Goal: Obtain resource: Obtain resource

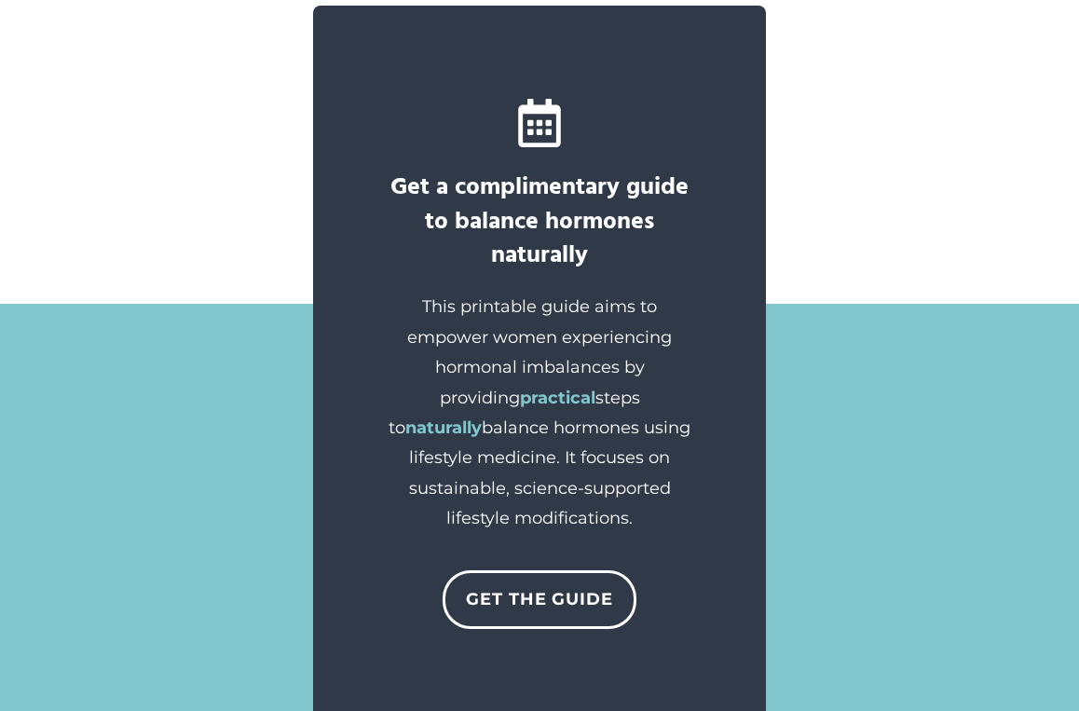
scroll to position [1694, 0]
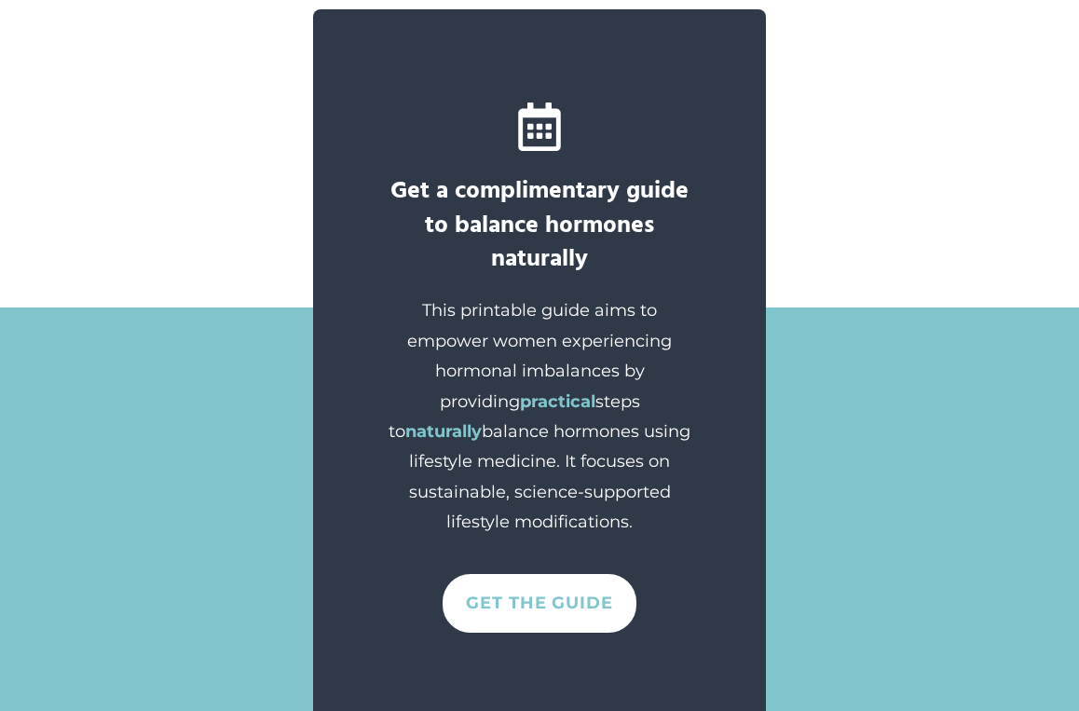
click at [562, 587] on link "Get The GUIDE" at bounding box center [540, 603] width 194 height 58
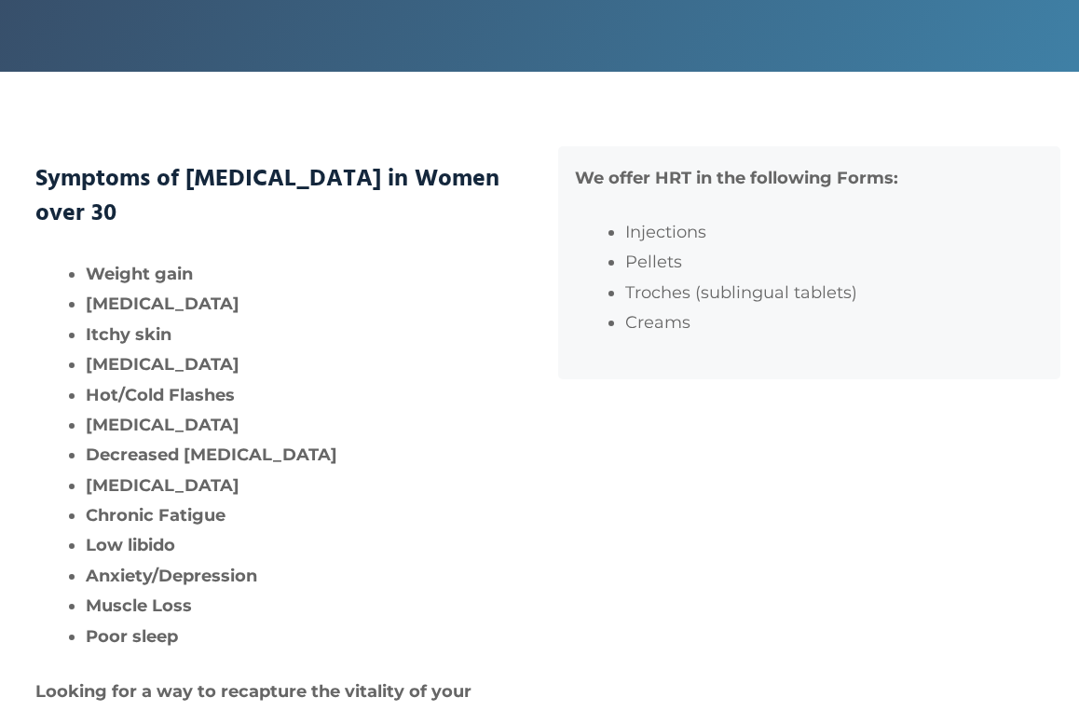
scroll to position [0, 0]
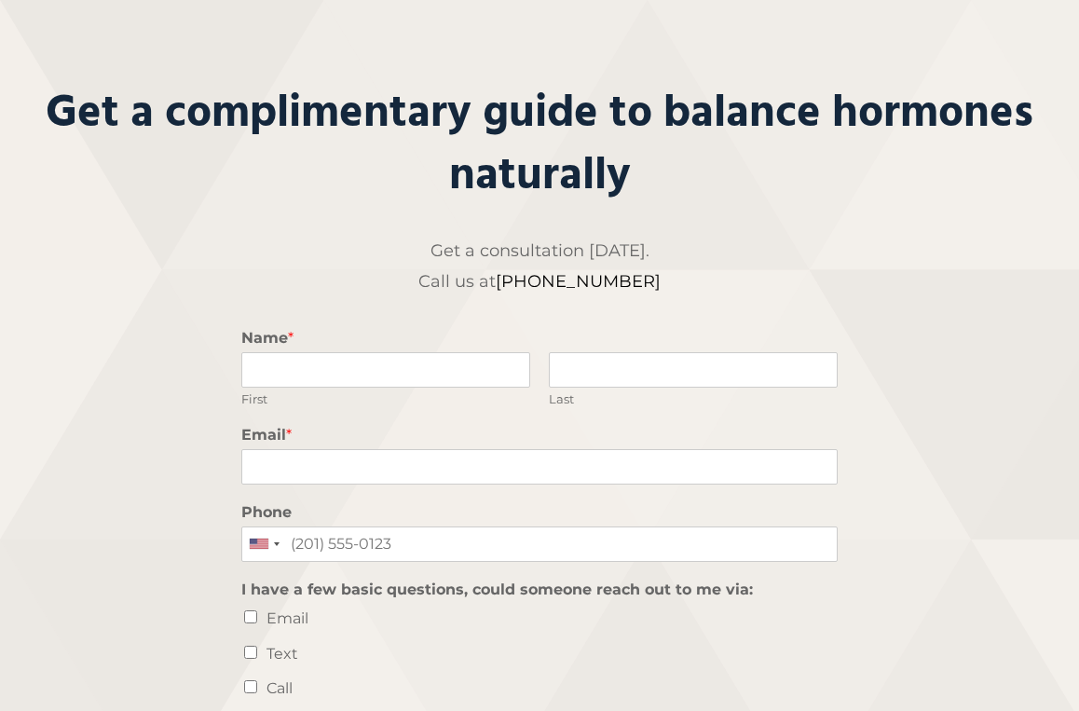
scroll to position [140, 0]
click at [484, 362] on input "Name *" at bounding box center [385, 368] width 289 height 35
type input "Delilah"
type input "Garcia"
type input "Delilahg61@gmail.com"
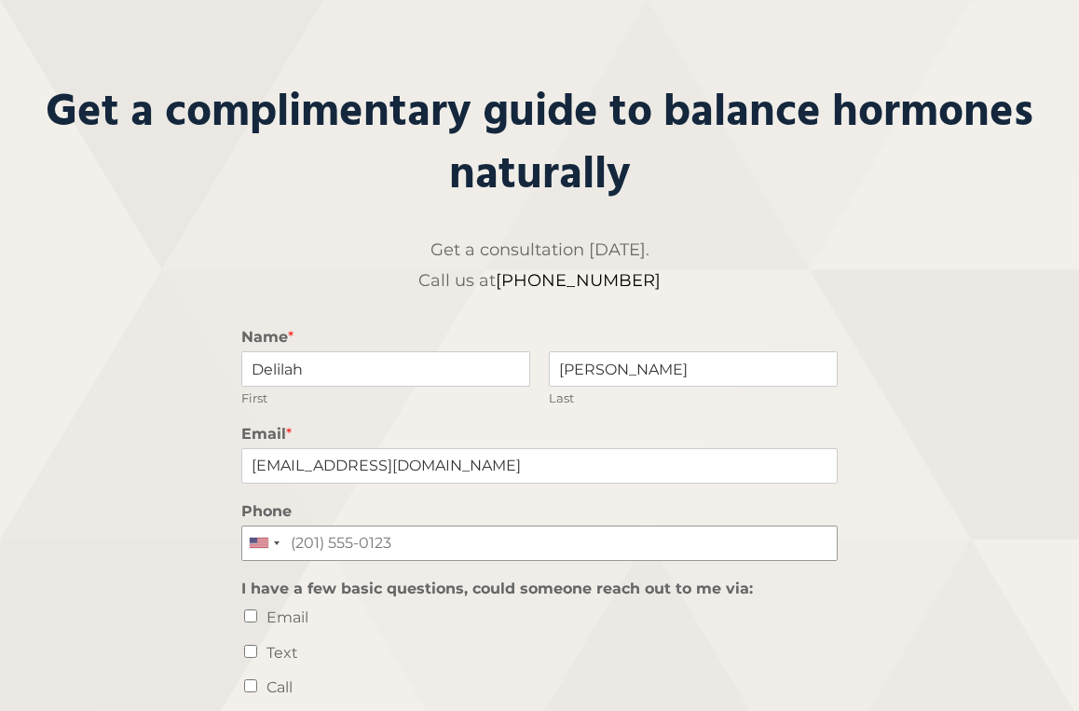
type input "9546480283"
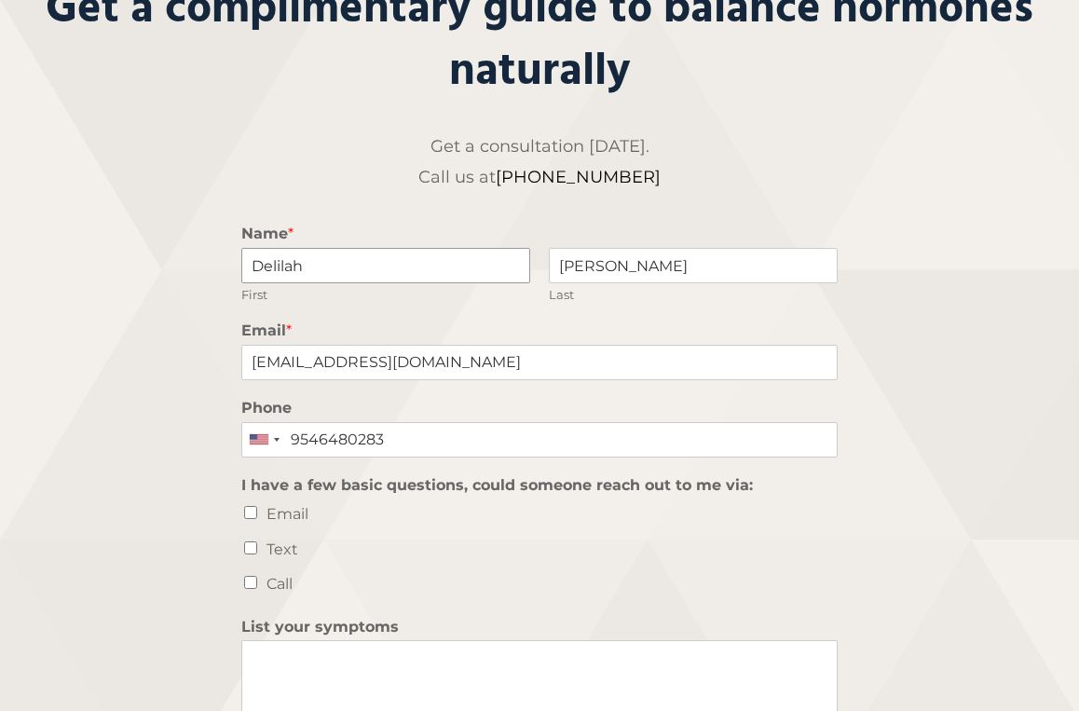
scroll to position [309, 0]
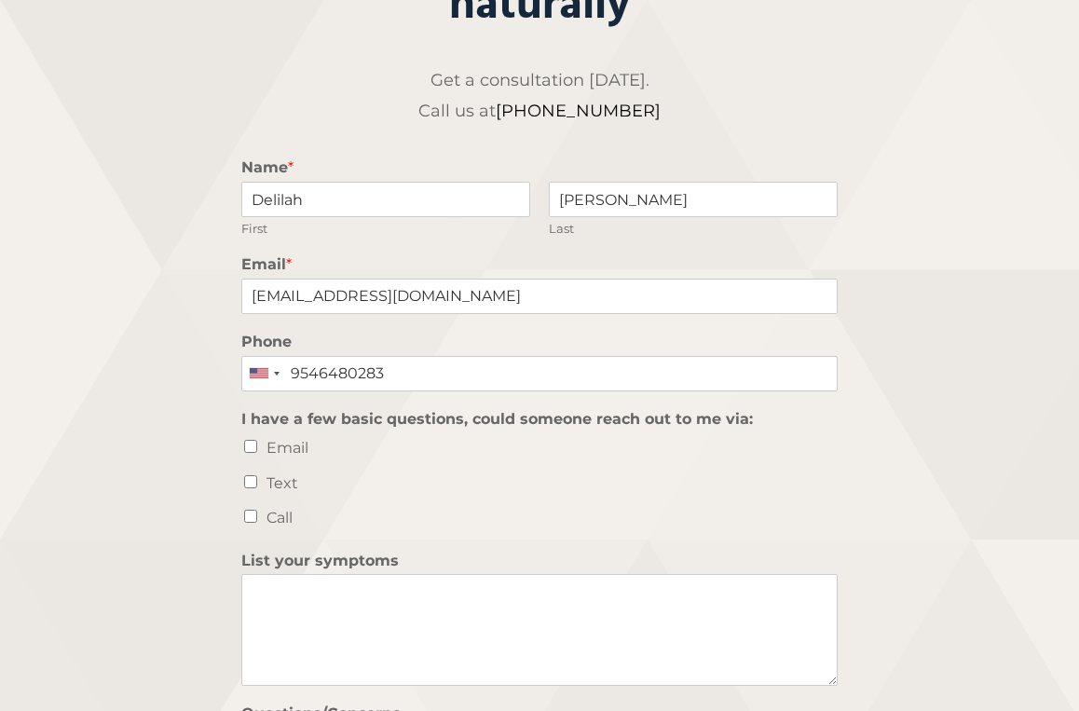
click at [252, 482] on input "Text" at bounding box center [250, 481] width 13 height 13
checkbox input "true"
click at [249, 443] on input "Email" at bounding box center [250, 446] width 13 height 13
checkbox input "true"
click at [252, 478] on input "Text" at bounding box center [250, 481] width 13 height 13
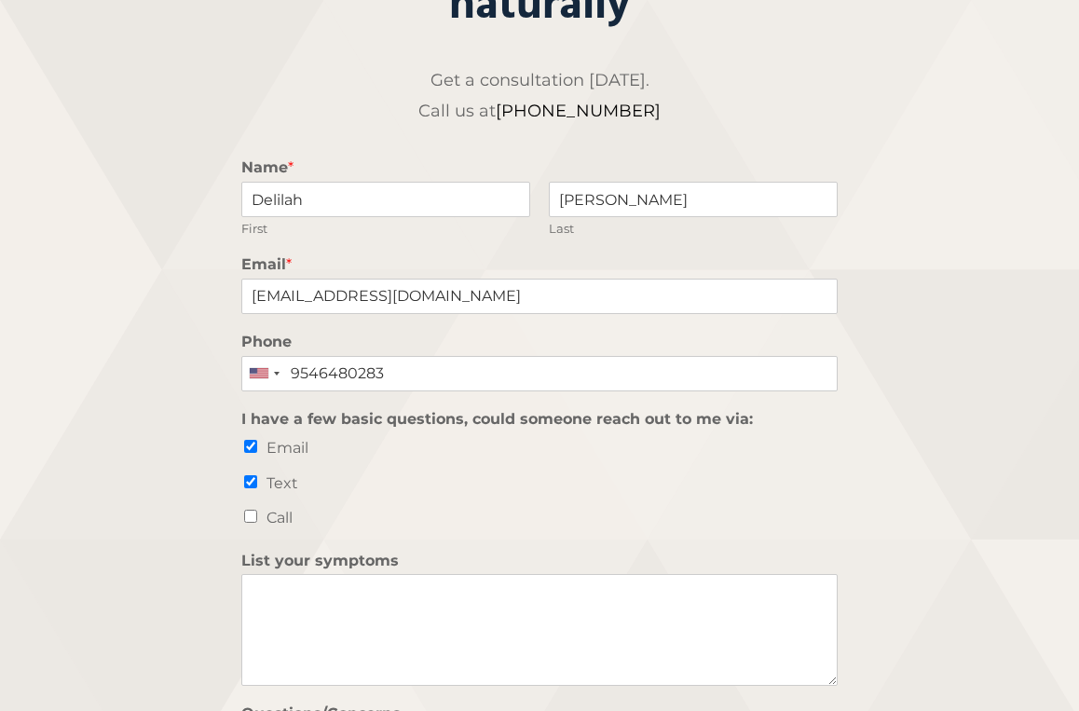
checkbox input "false"
click at [253, 438] on li "Email" at bounding box center [539, 447] width 596 height 30
click at [252, 449] on input "Email" at bounding box center [250, 446] width 13 height 13
checkbox input "false"
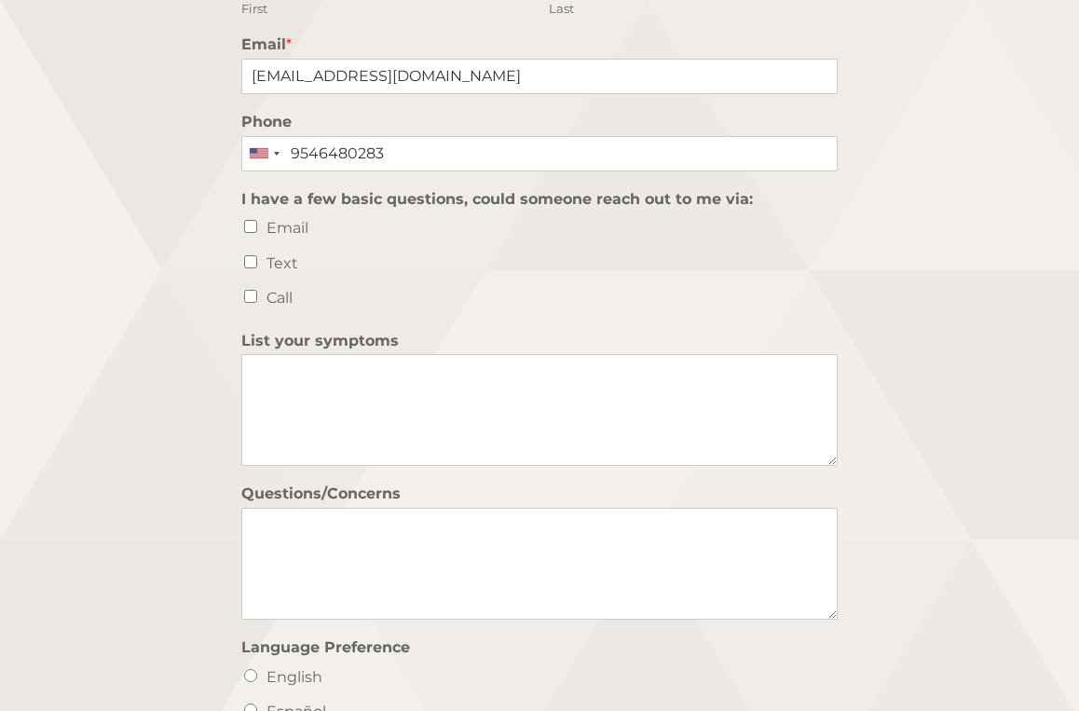
scroll to position [548, 0]
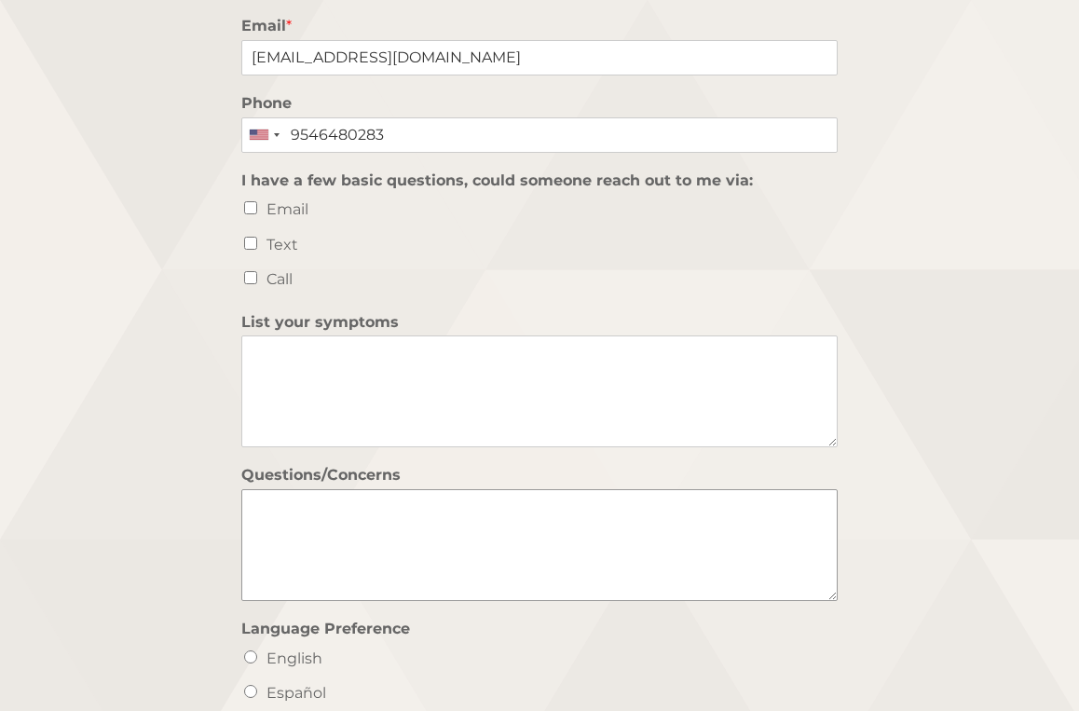
click at [408, 538] on textarea "Questions/Concerns" at bounding box center [539, 545] width 596 height 112
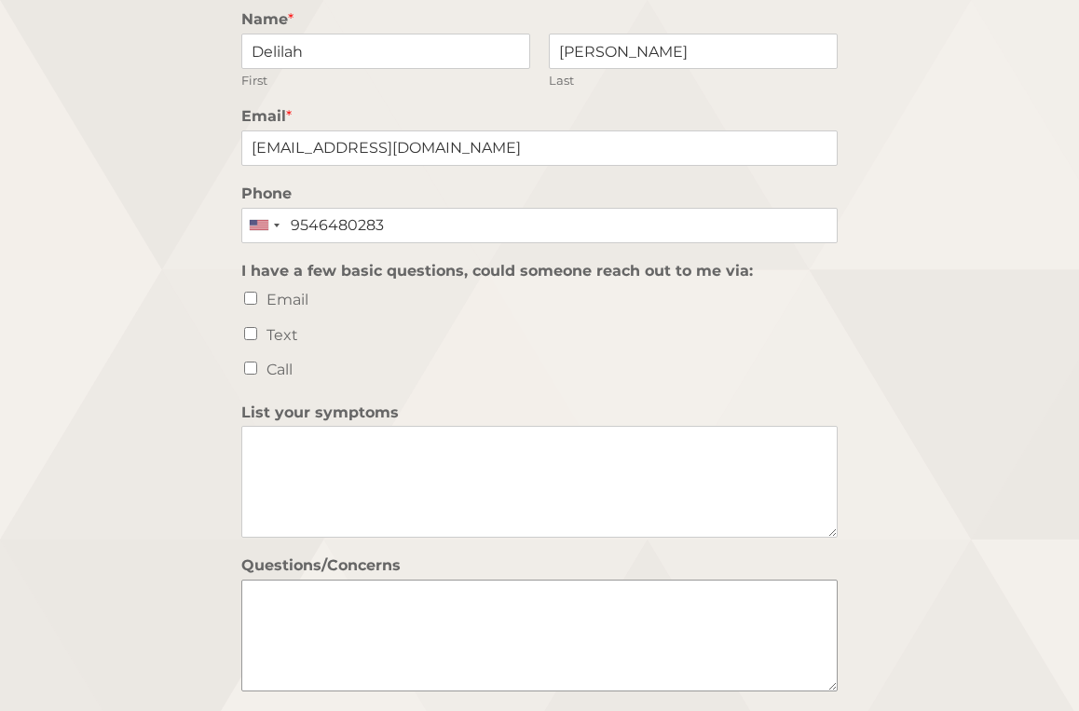
scroll to position [493, 0]
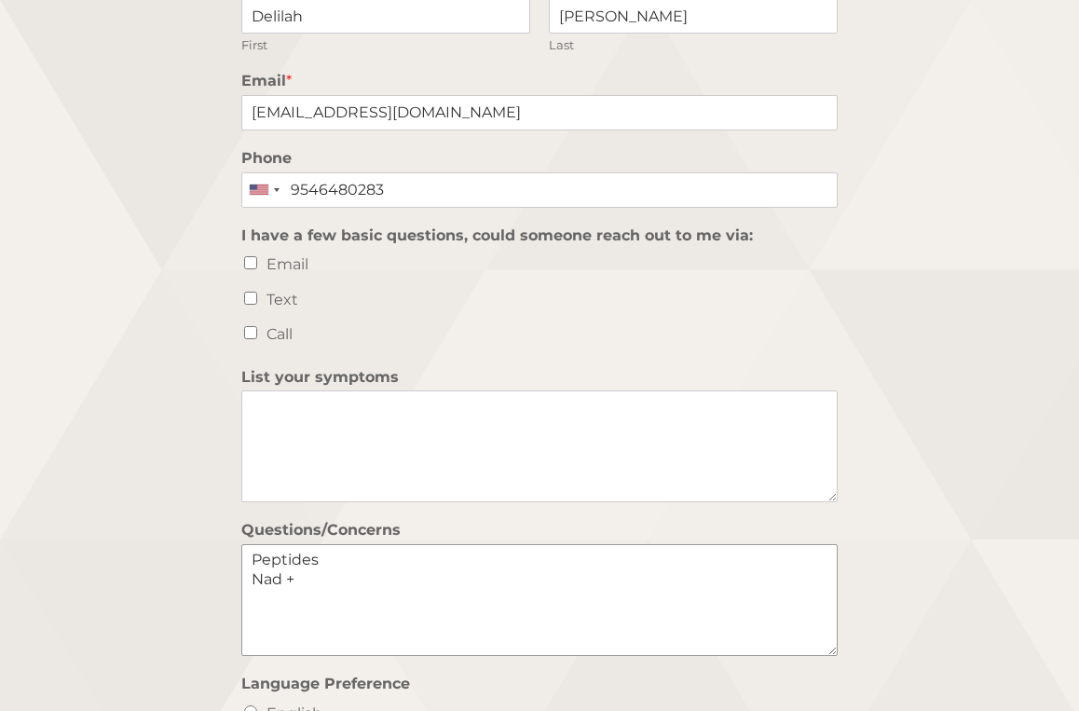
click at [252, 558] on textarea "Peptides Nad +" at bounding box center [539, 600] width 596 height 112
click at [253, 577] on textarea "Peptides Nad +" at bounding box center [539, 600] width 596 height 112
click at [251, 561] on textarea "Peptides Nad +" at bounding box center [539, 600] width 596 height 112
click at [248, 558] on textarea "info on Peptides Nad +" at bounding box center [539, 600] width 596 height 112
click at [444, 563] on textarea "email me info on Peptides Nad +" at bounding box center [539, 600] width 596 height 112
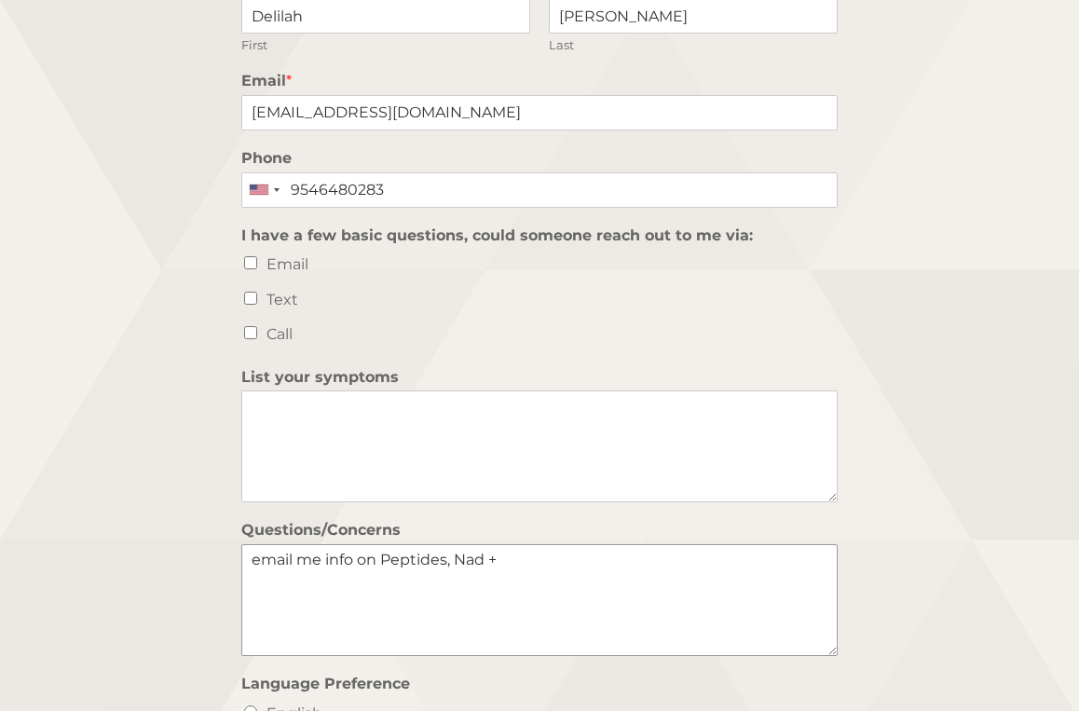
click at [549, 557] on textarea "email me info on Peptides, Nad +" at bounding box center [539, 600] width 596 height 112
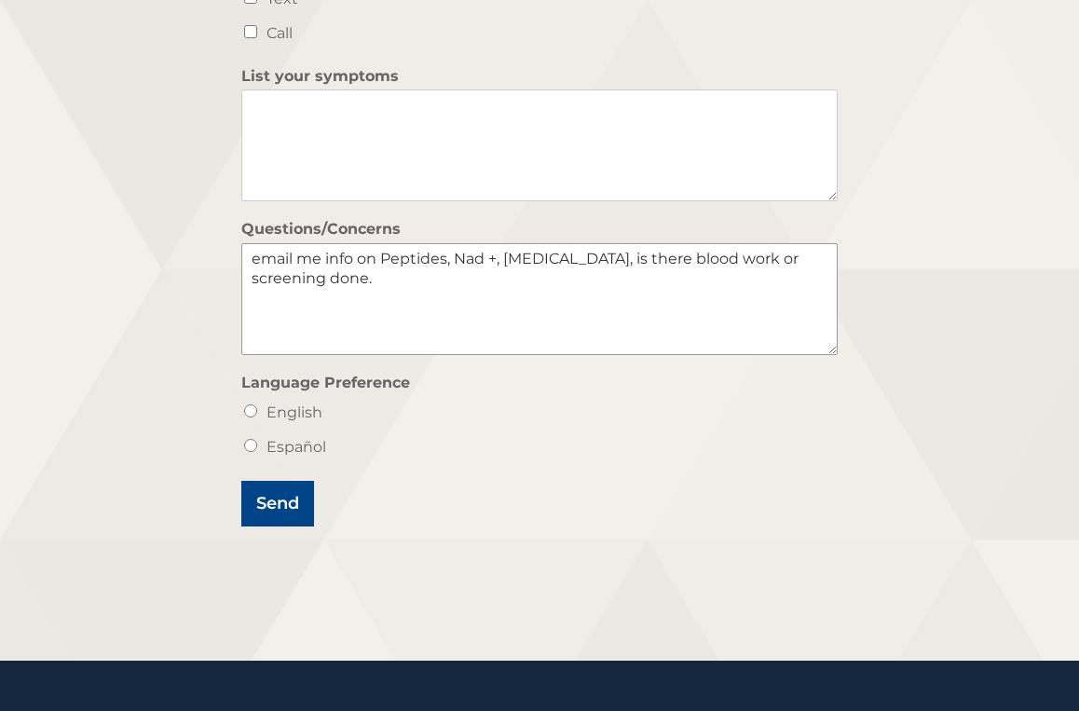
scroll to position [796, 0]
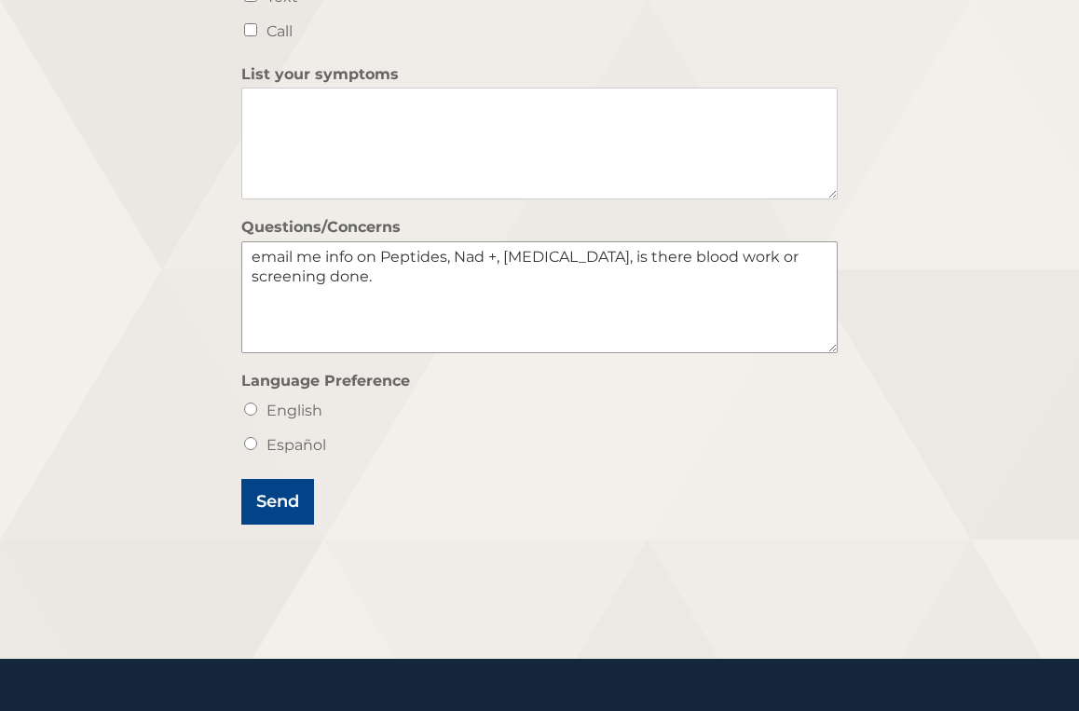
type textarea "email me info on Peptides, Nad +, testosterone, is there blood work or screenin…"
click at [310, 415] on label "English" at bounding box center [294, 411] width 56 height 18
click at [257, 415] on input "English" at bounding box center [250, 408] width 13 height 13
radio input "true"
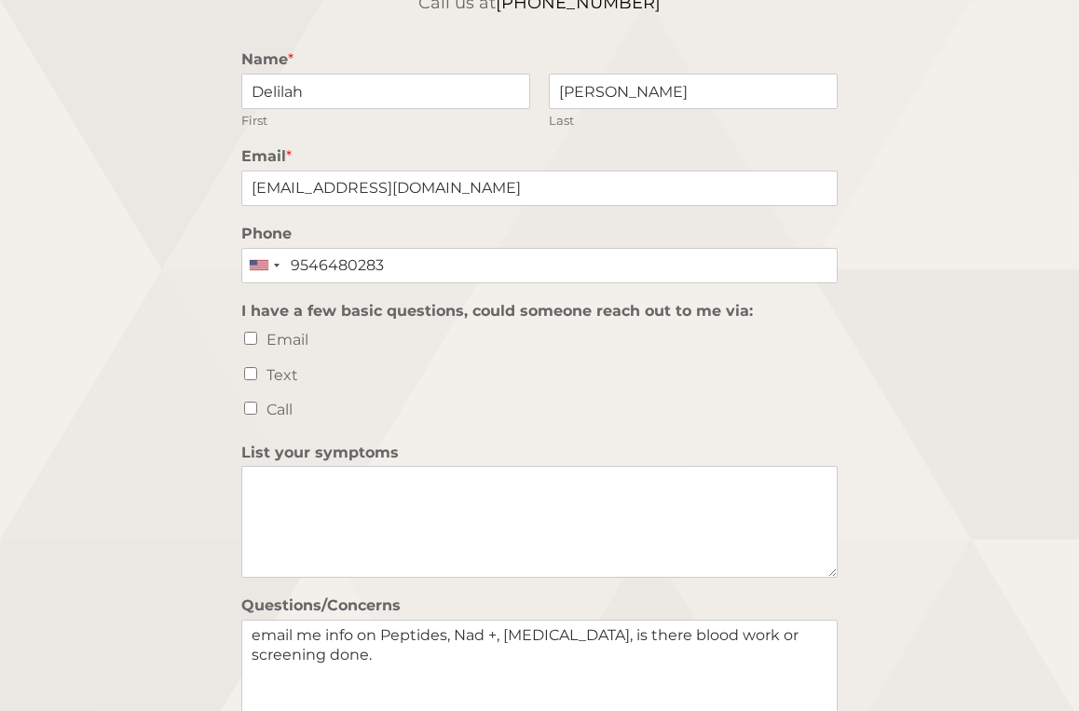
scroll to position [413, 0]
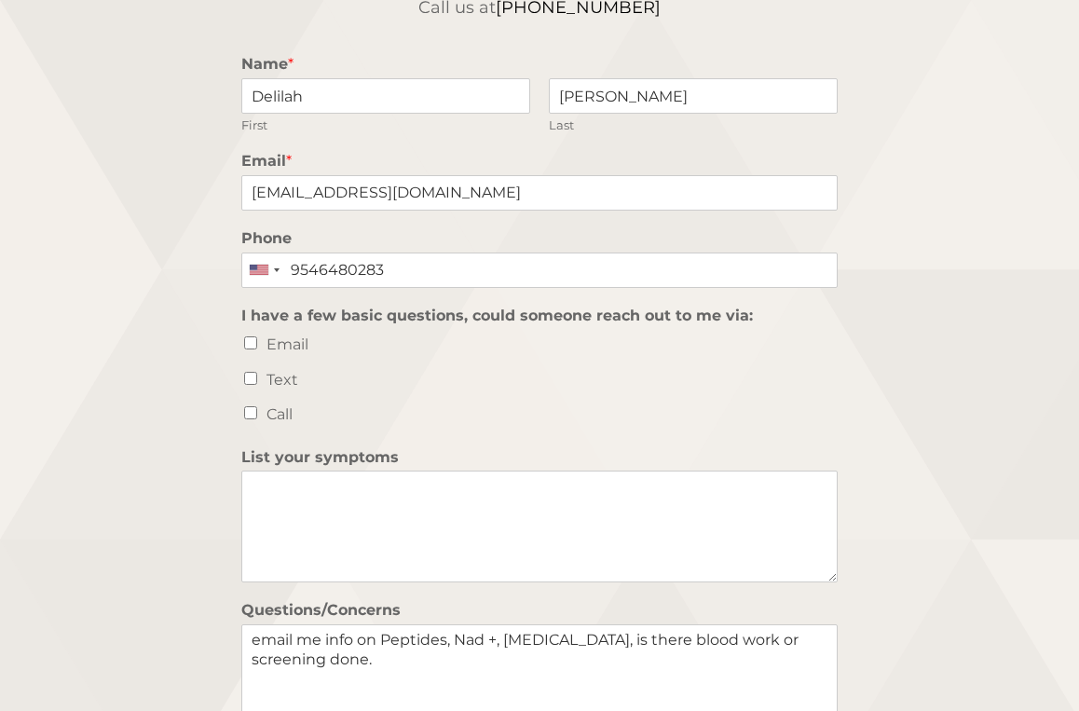
click at [277, 347] on label "Email" at bounding box center [287, 344] width 42 height 18
click at [257, 347] on input "Email" at bounding box center [250, 342] width 13 height 13
checkbox input "true"
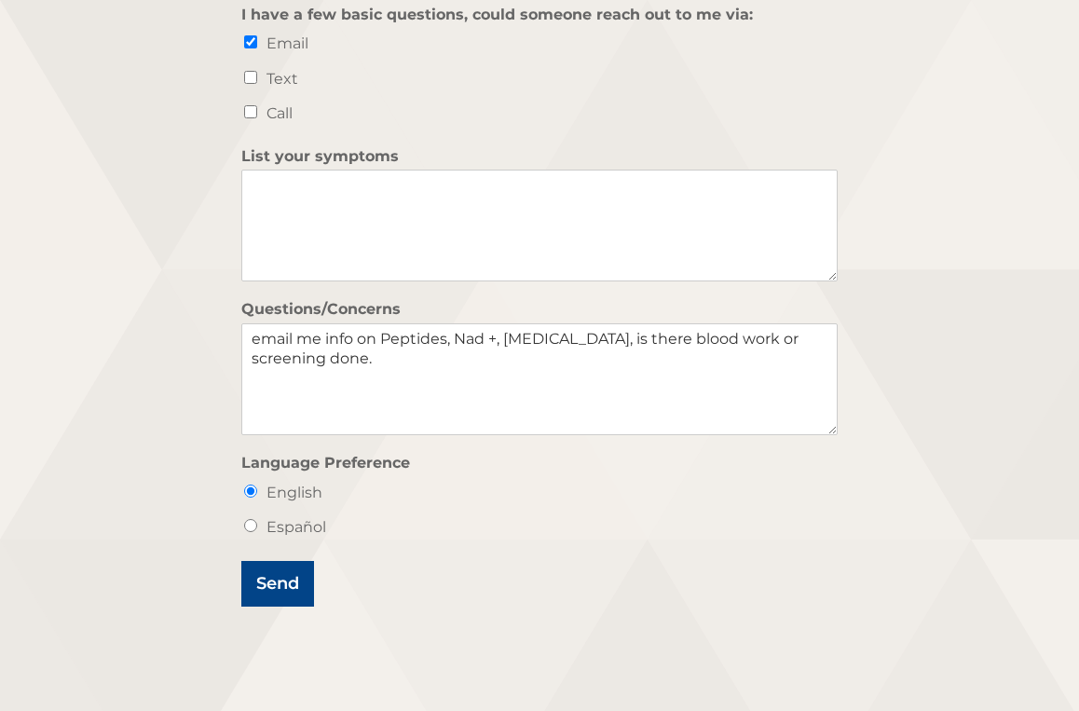
scroll to position [731, 0]
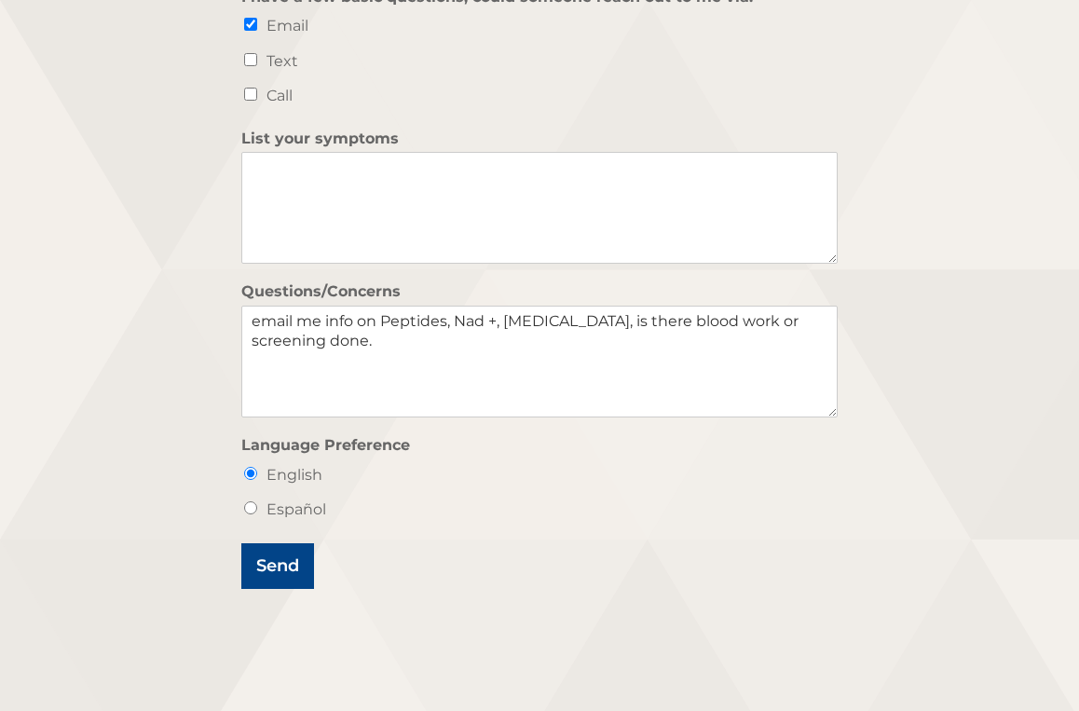
drag, startPoint x: 285, startPoint y: 577, endPoint x: 424, endPoint y: 364, distance: 253.7
click at [424, 362] on form "Name * Delilah First Garcia Last Email * Delilahg61@gmail.com Phone United Stat…" at bounding box center [539, 157] width 596 height 861
click at [262, 323] on textarea "email me info on Peptides, Nad +, testosterone, is there blood work or screenin…" at bounding box center [539, 362] width 596 height 112
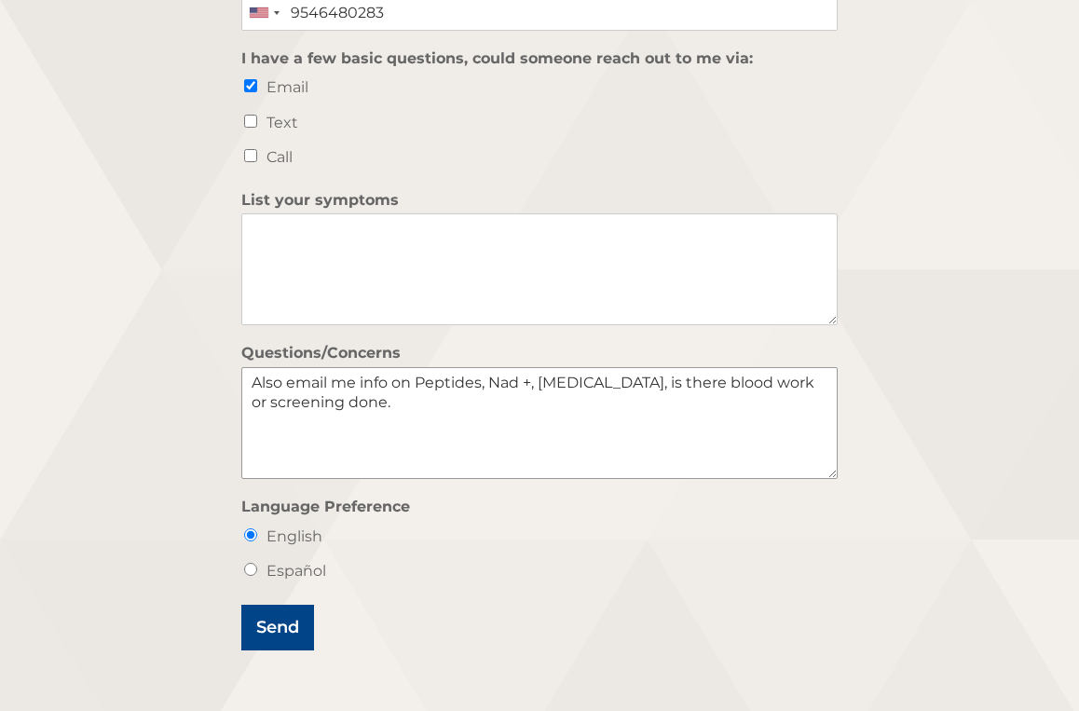
scroll to position [672, 0]
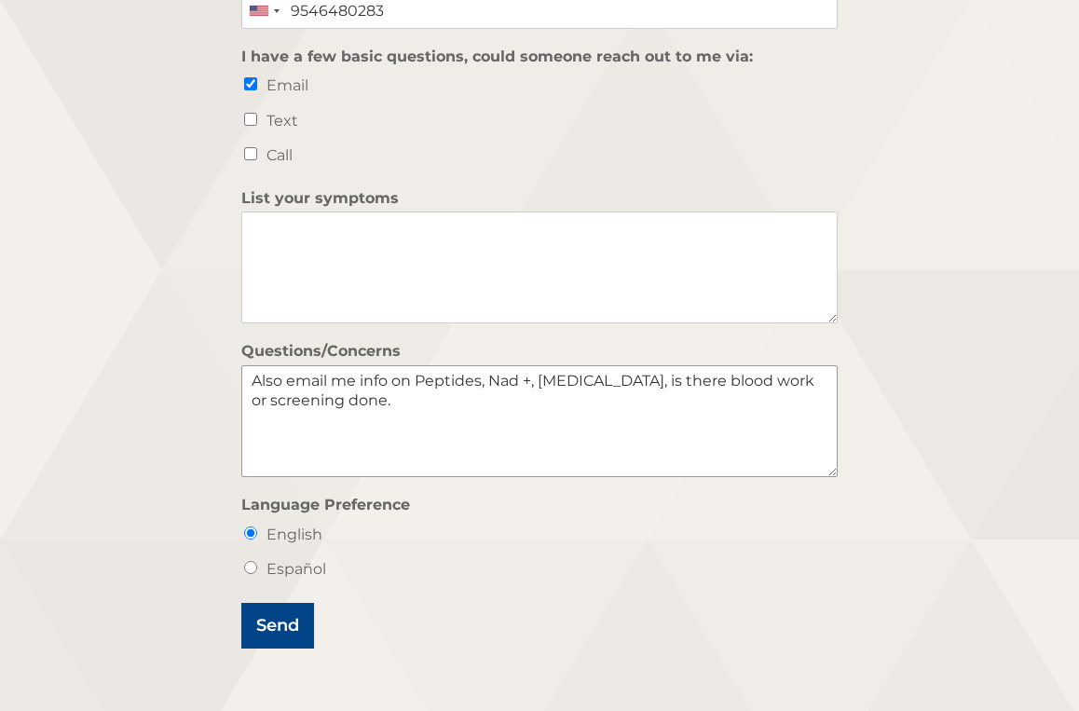
click at [699, 382] on textarea "Also email me info on Peptides, Nad +, testosterone, is there blood work or scr…" at bounding box center [539, 421] width 596 height 112
type textarea "Also email me info on Peptides, Nad +, testosterone, is there pre / post blood …"
click at [271, 634] on button "Send" at bounding box center [277, 626] width 73 height 46
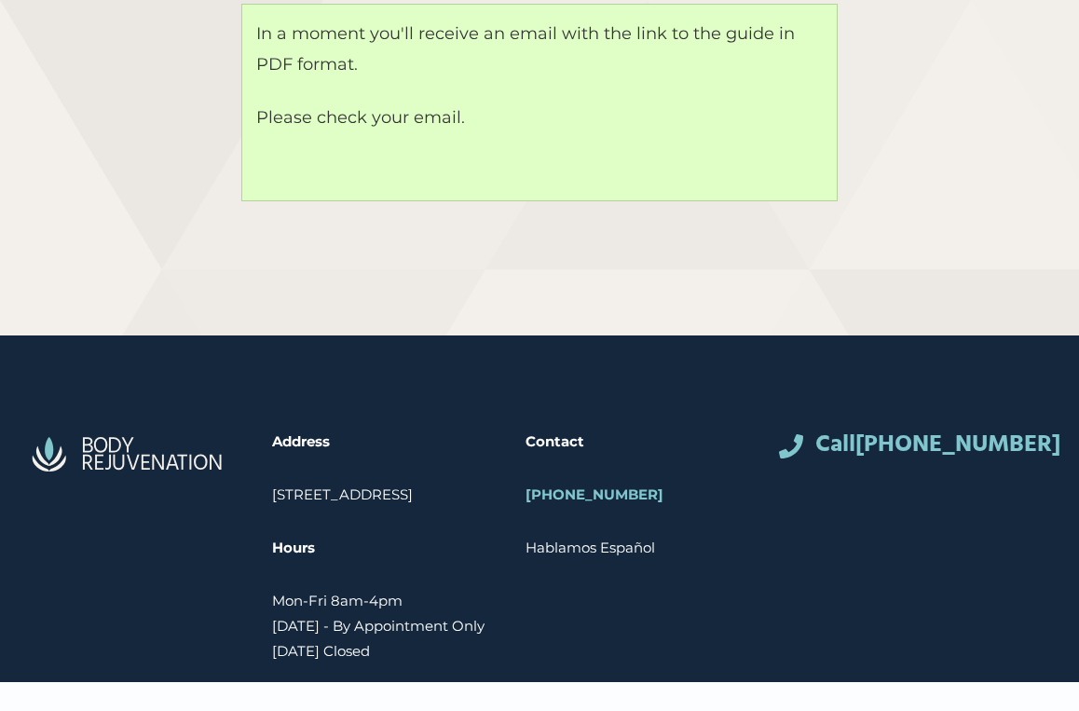
scroll to position [463, 0]
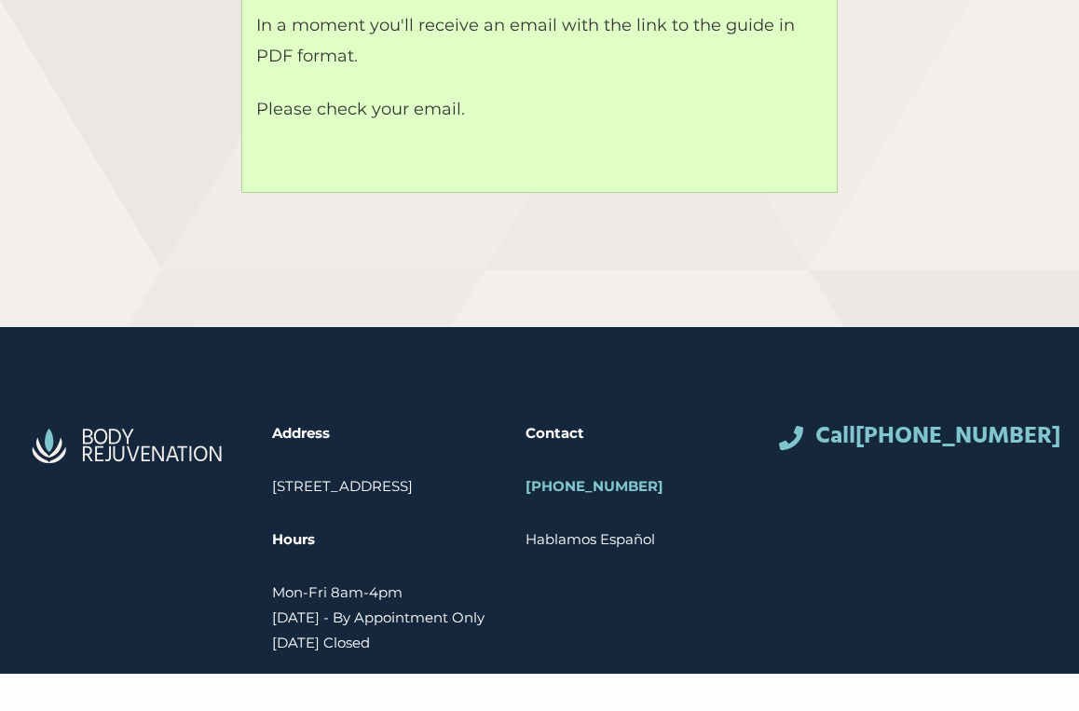
click at [393, 488] on p "[STREET_ADDRESS]" at bounding box center [380, 485] width 216 height 25
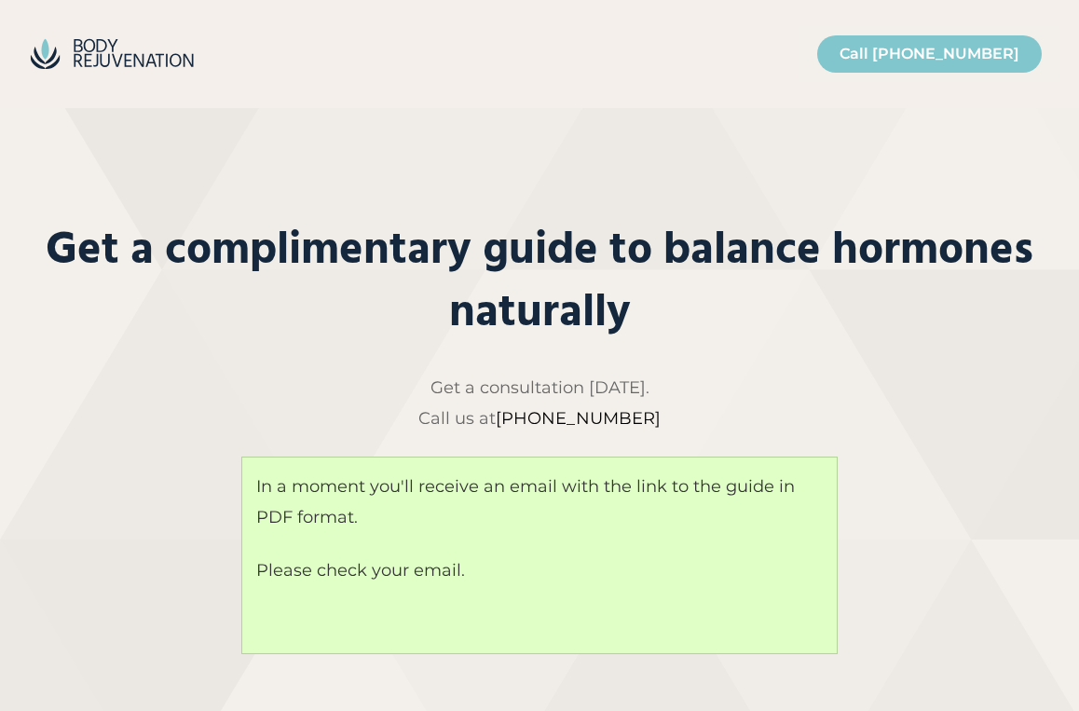
scroll to position [0, 0]
